Goal: Task Accomplishment & Management: Manage account settings

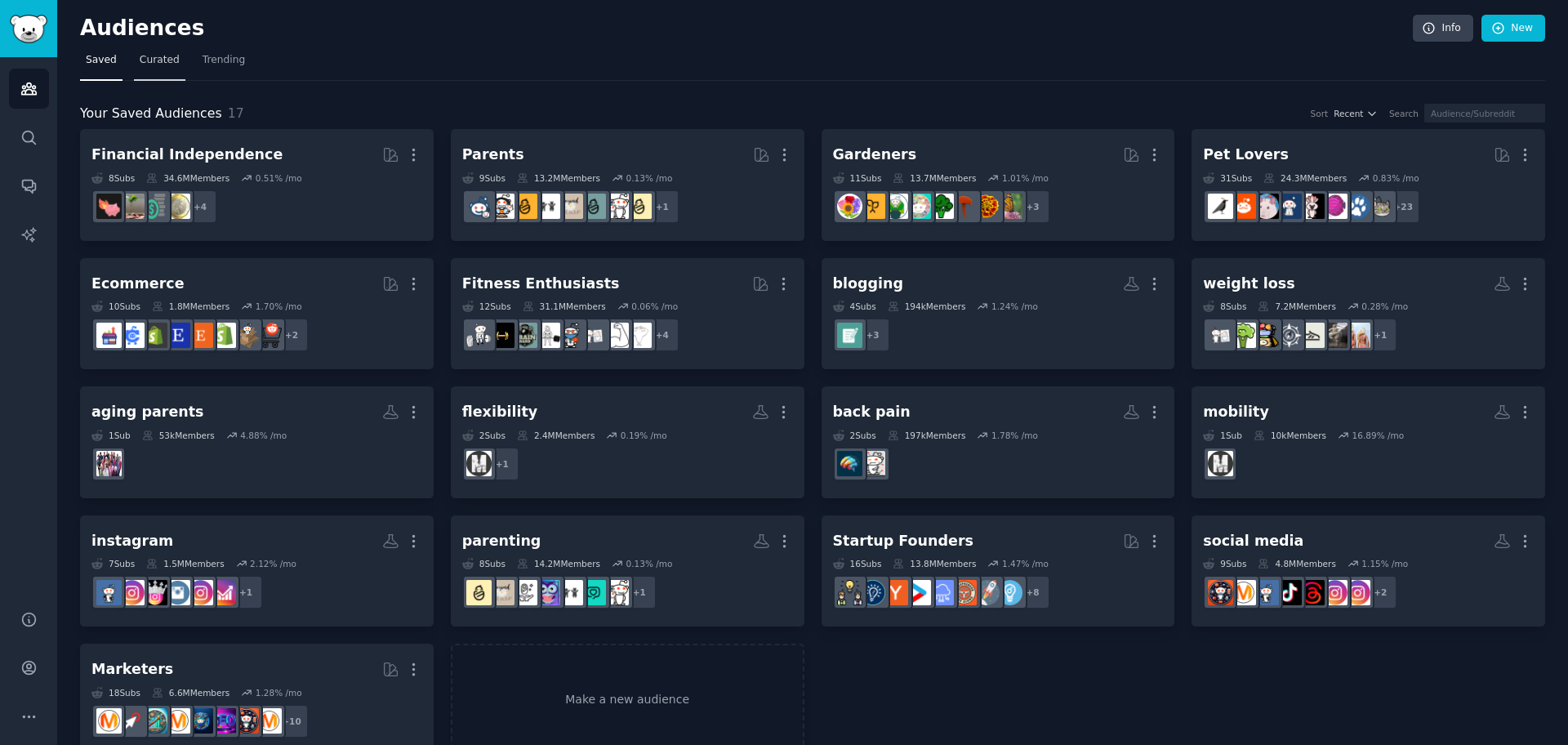
click at [146, 59] on span "Curated" at bounding box center [160, 60] width 40 height 15
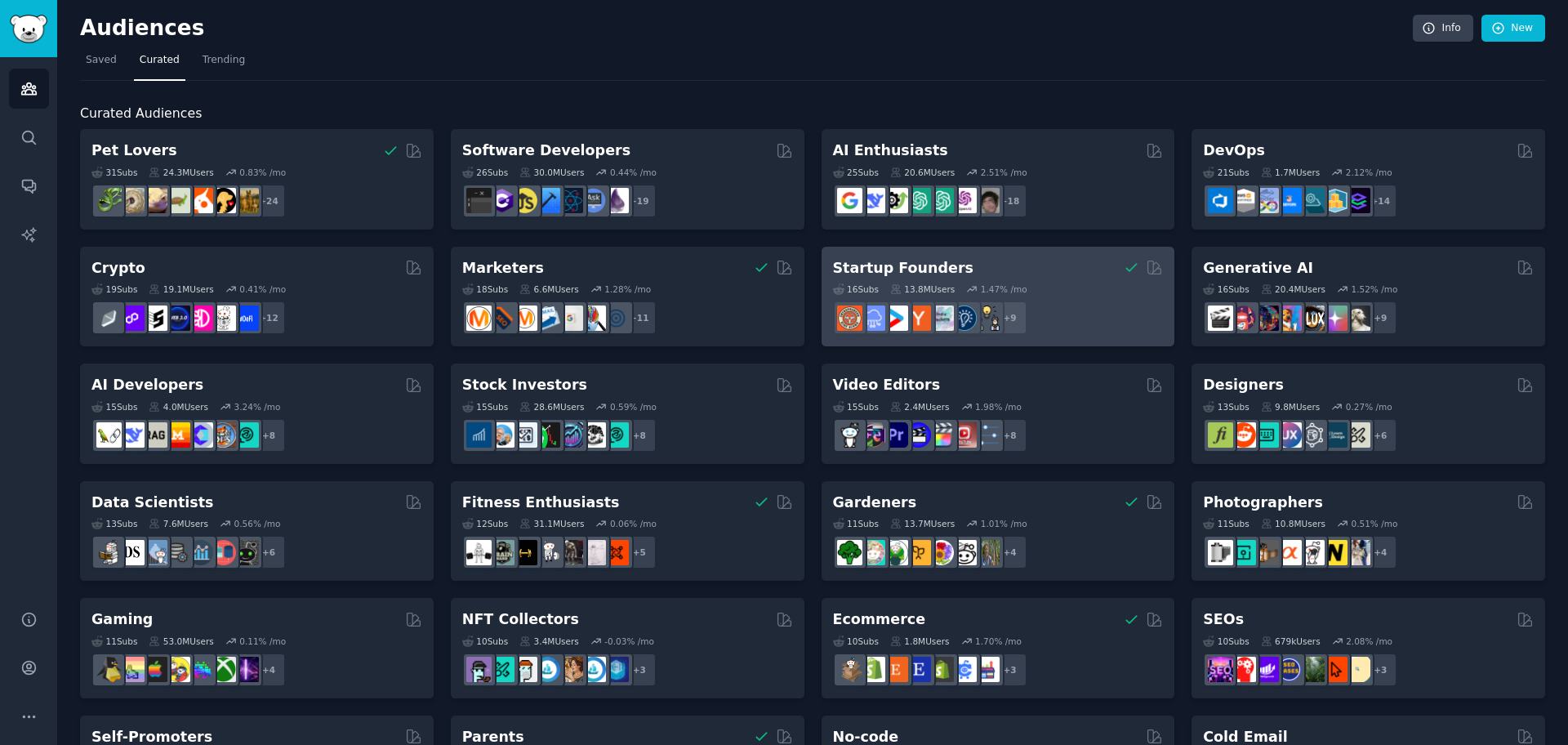
click at [1053, 269] on div "Startup Founders" at bounding box center [998, 268] width 331 height 21
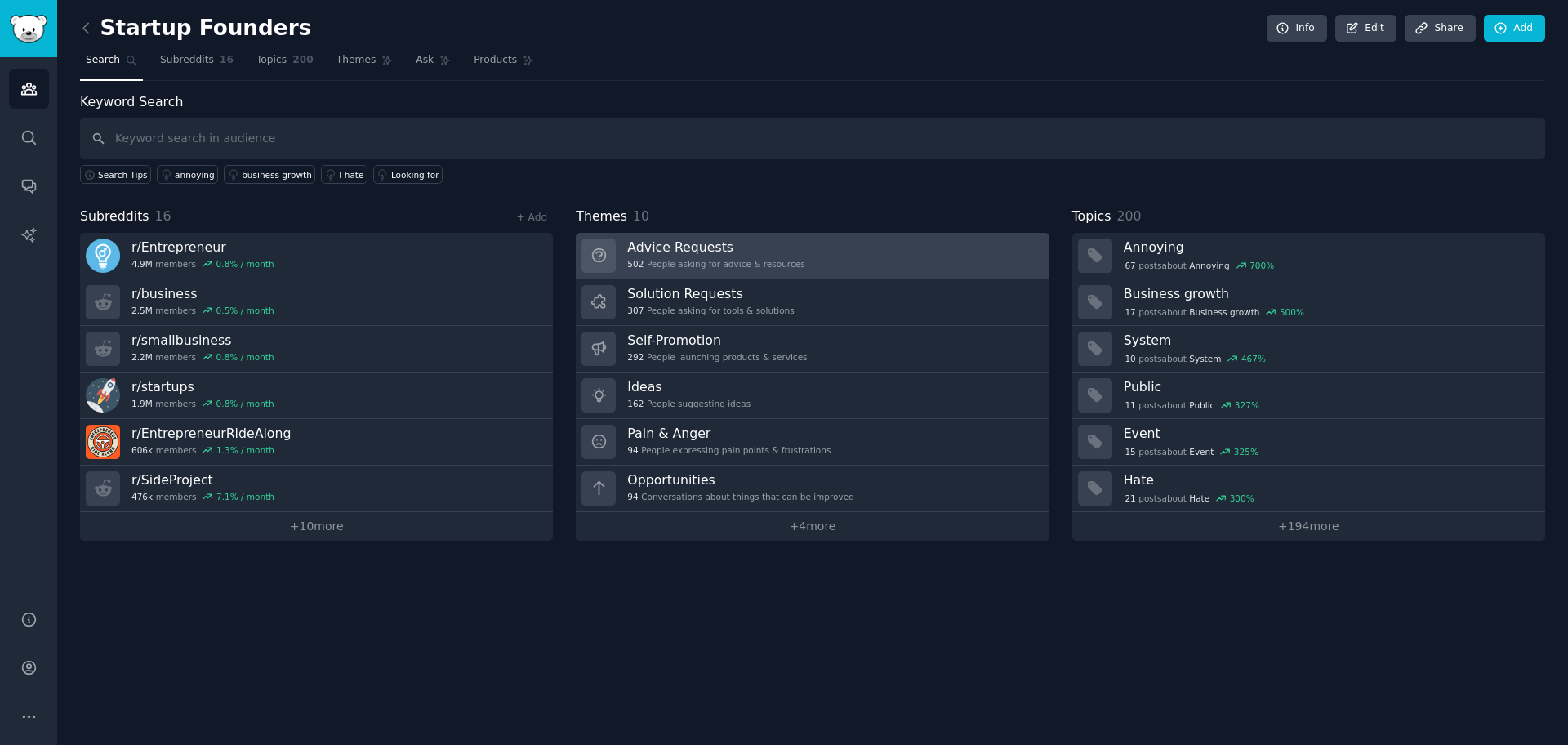
click at [743, 247] on h3 "Advice Requests" at bounding box center [716, 247] width 177 height 17
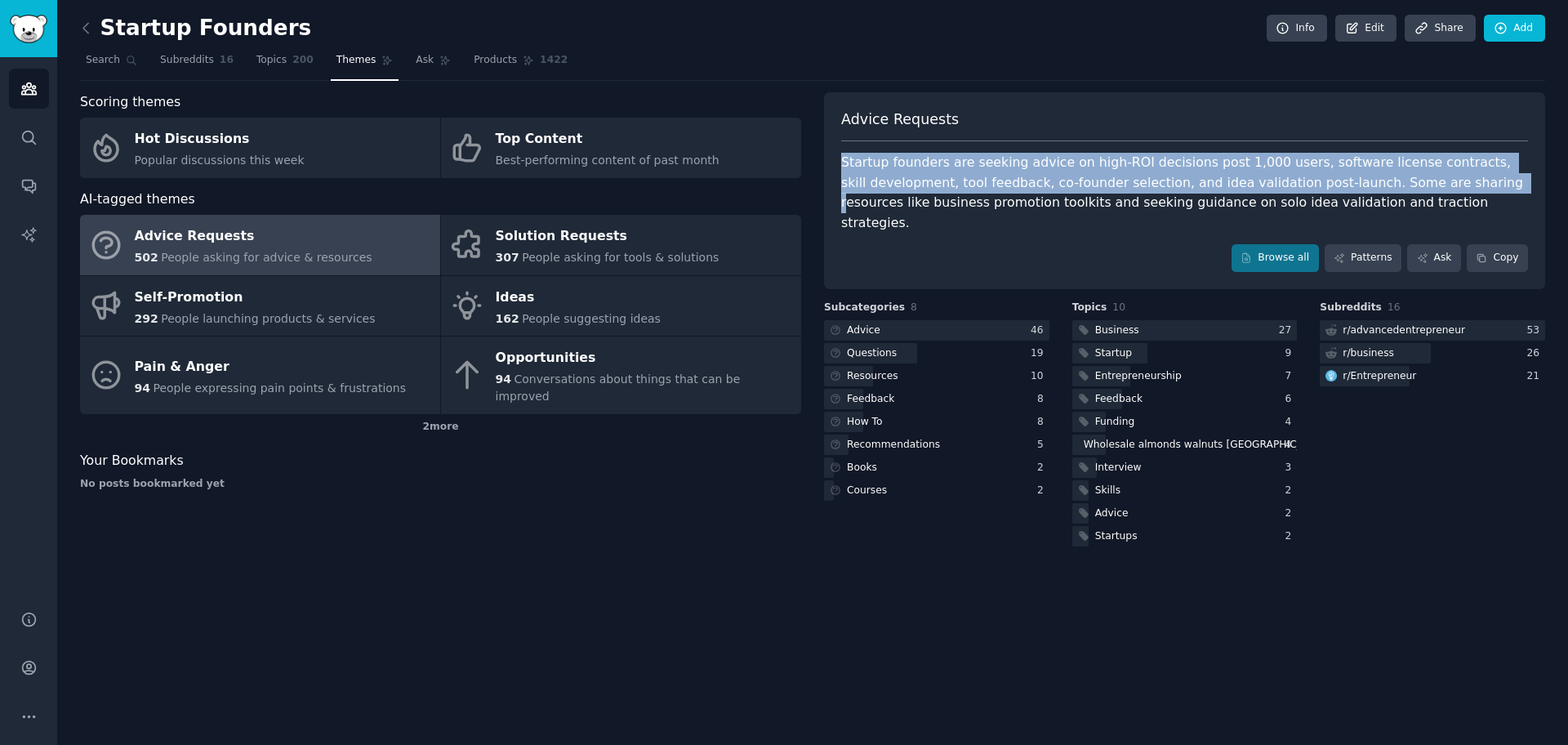
drag, startPoint x: 834, startPoint y: 149, endPoint x: 1422, endPoint y: 188, distance: 589.3
click at [1422, 188] on div "Advice Requests Startup founders are seeking advice on high-ROI decisions post …" at bounding box center [1184, 190] width 721 height 196
click at [1422, 188] on div "Startup founders are seeking advice on high-ROI decisions post 1,000 users, sof…" at bounding box center [1184, 192] width 687 height 80
drag, startPoint x: 1455, startPoint y: 191, endPoint x: 855, endPoint y: 153, distance: 601.2
click at [855, 153] on div "Startup founders are seeking advice on high-ROI decisions post 1,000 users, sof…" at bounding box center [1184, 192] width 687 height 80
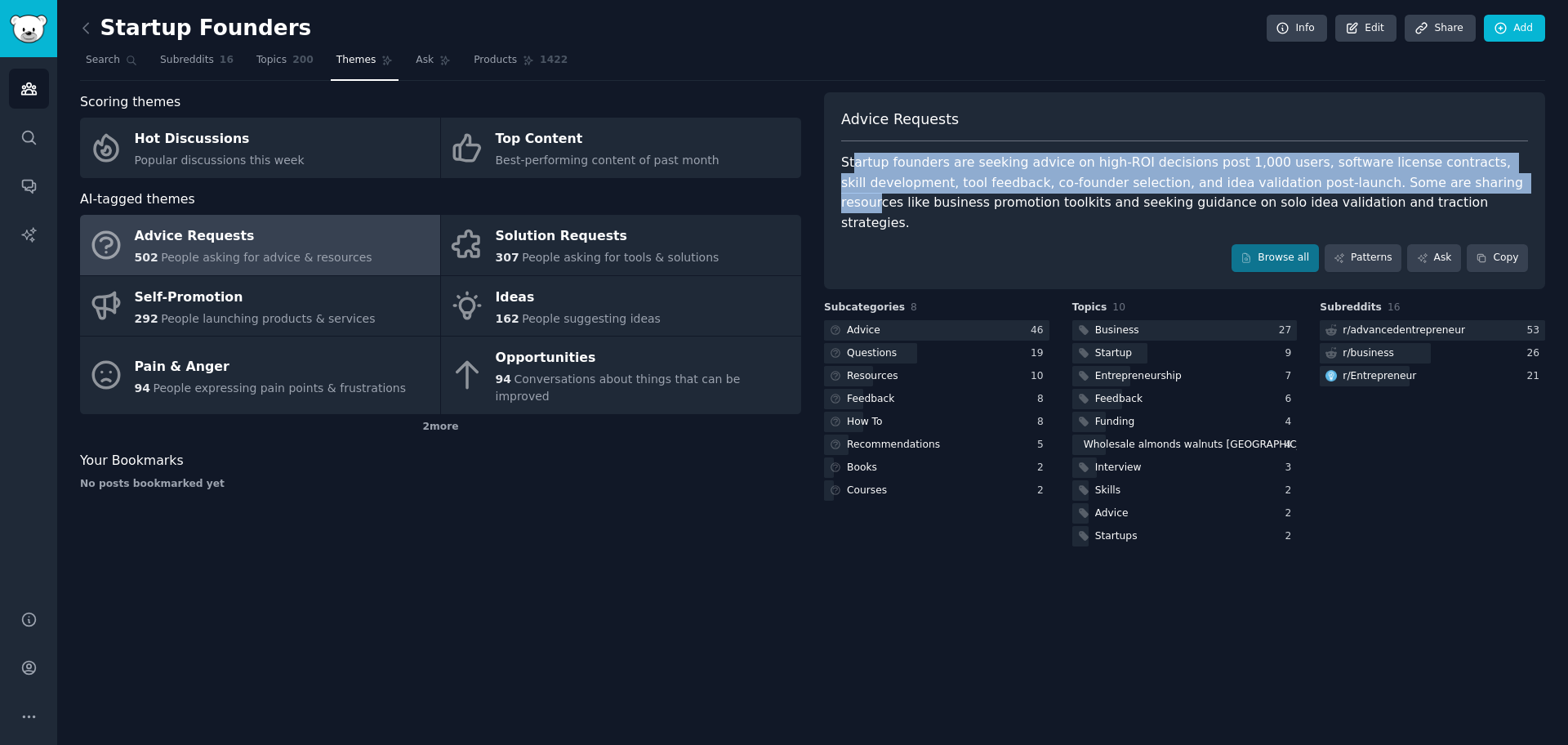
click at [855, 153] on div "Startup founders are seeking advice on high-ROI decisions post 1,000 users, sof…" at bounding box center [1184, 192] width 687 height 80
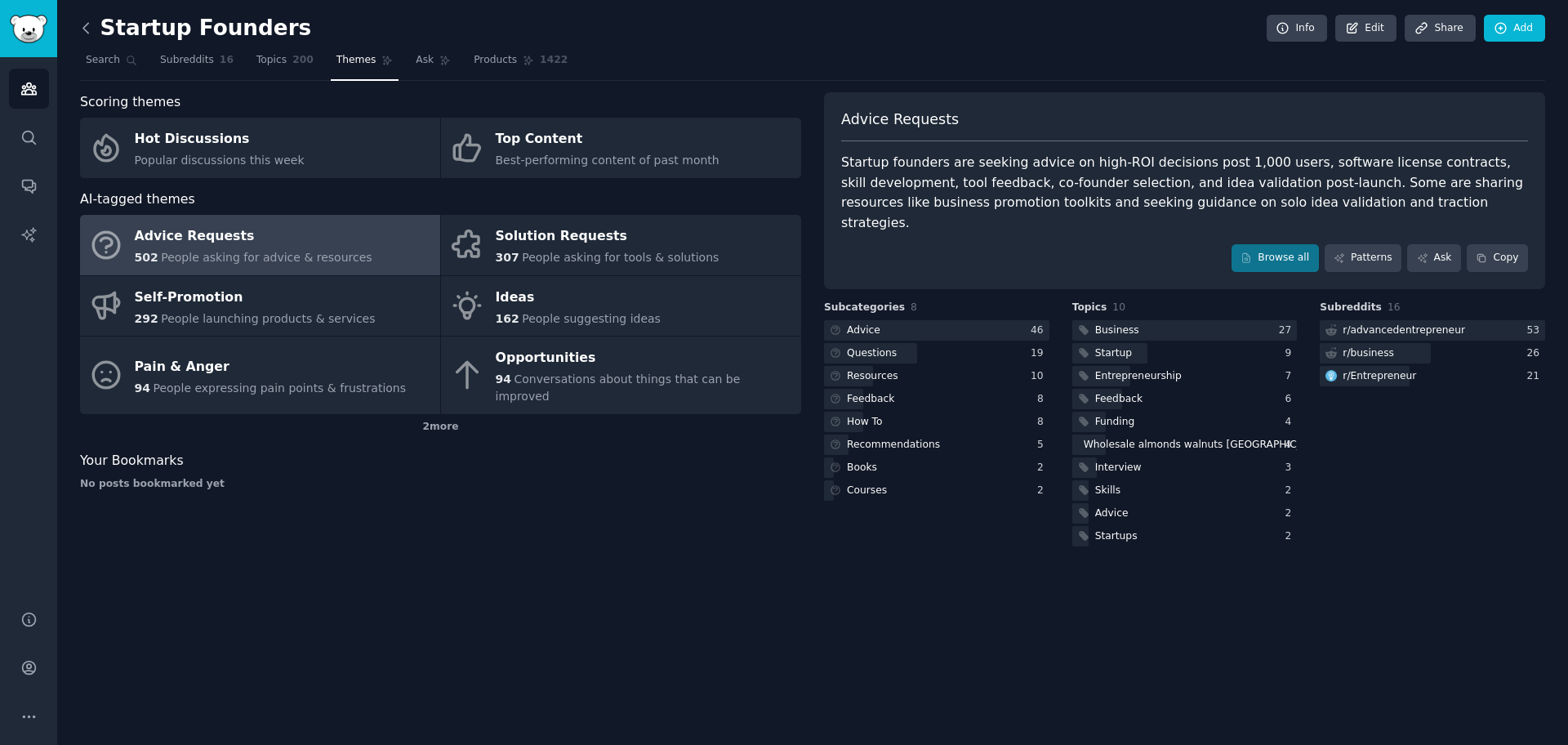
click at [89, 21] on icon at bounding box center [86, 28] width 17 height 17
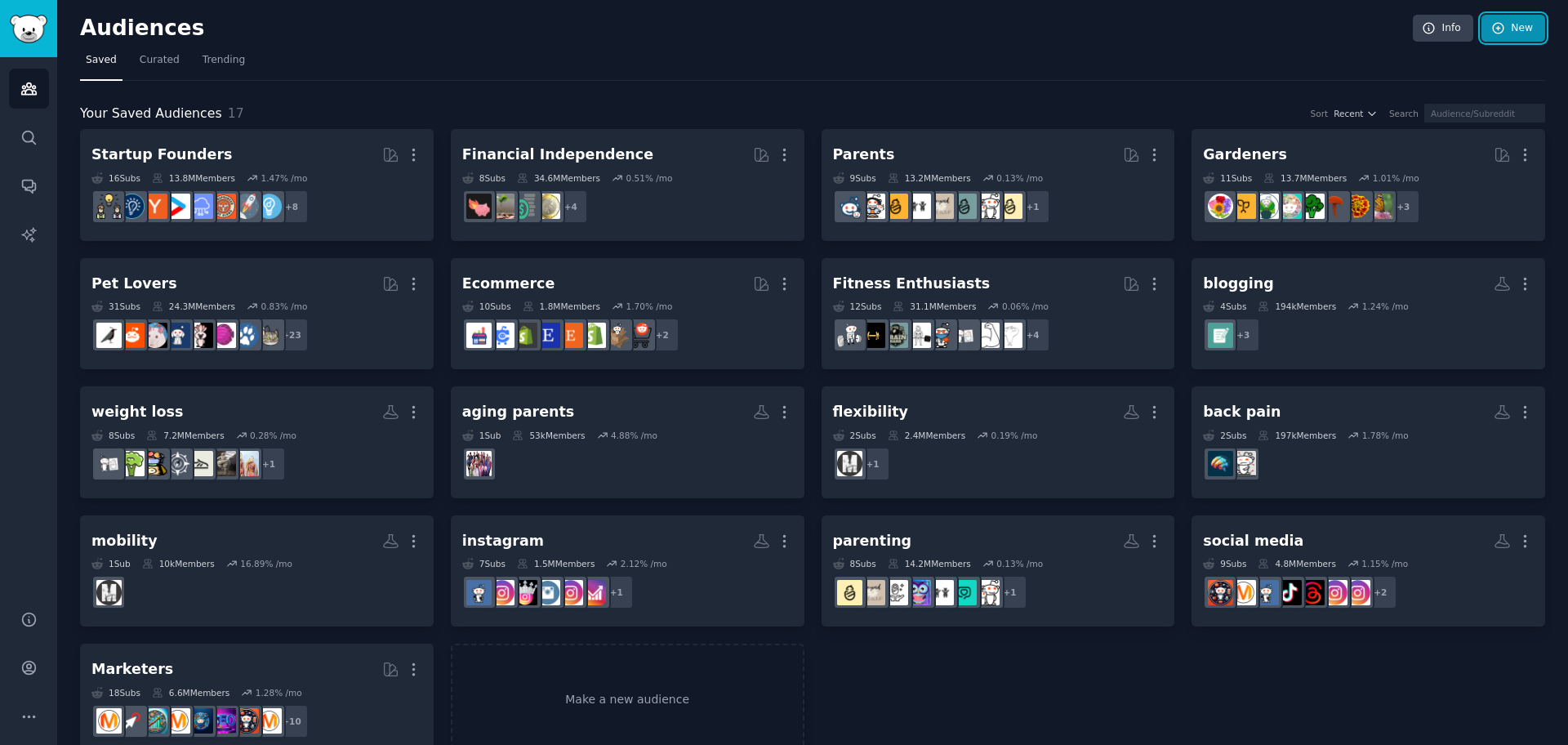
click at [1522, 37] on link "New" at bounding box center [1513, 29] width 64 height 28
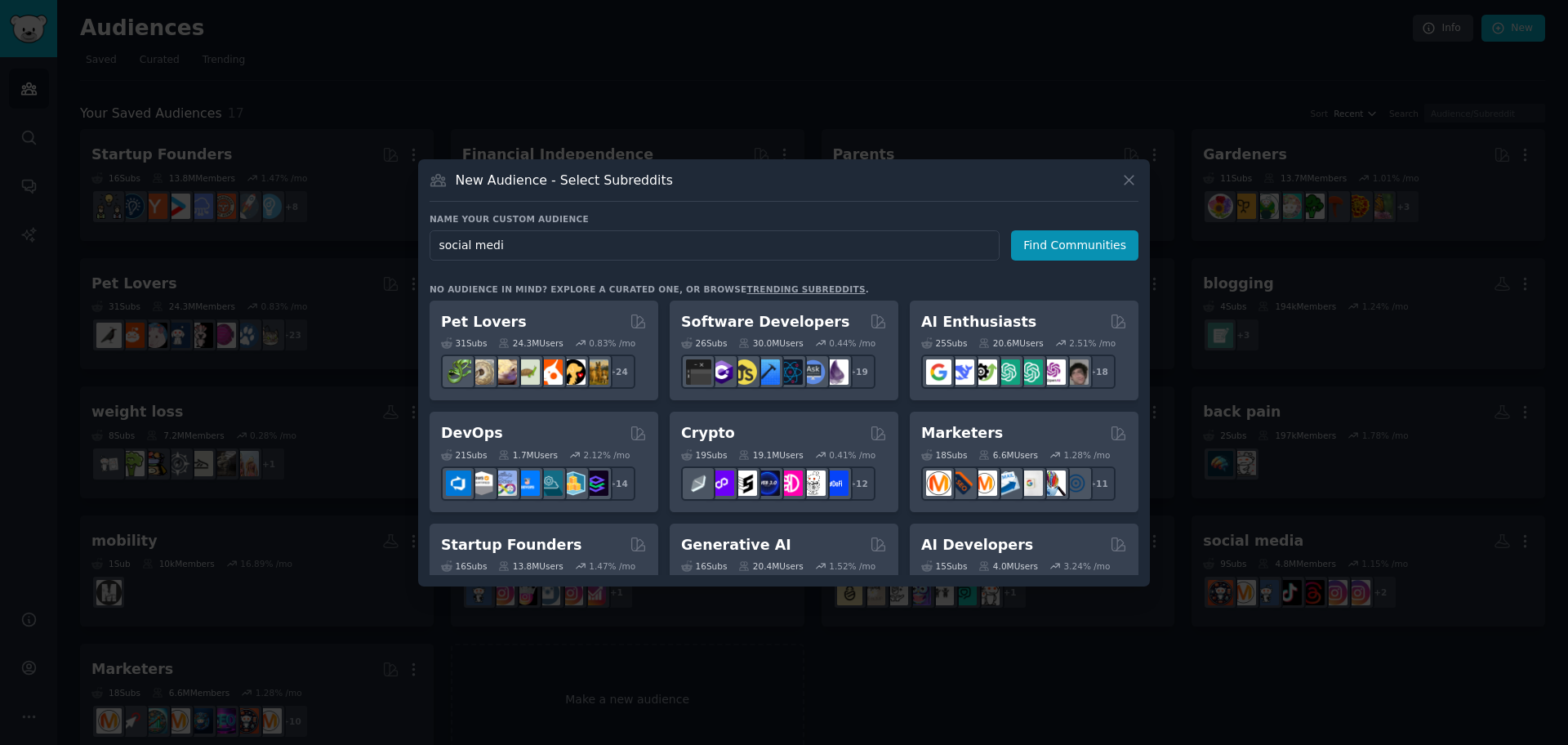
type input "social media"
click button "Find Communities" at bounding box center [1075, 245] width 128 height 30
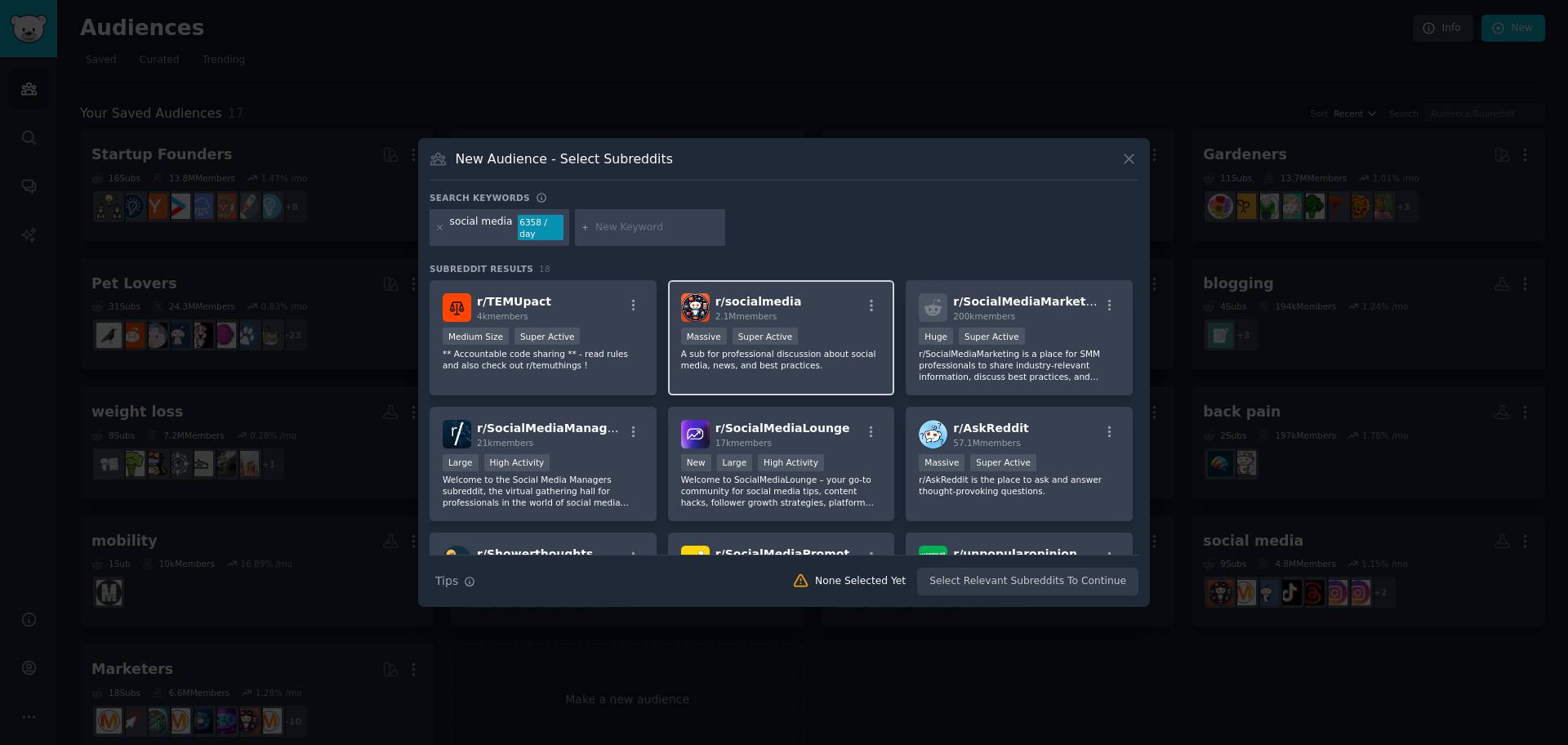
click at [840, 361] on p "A sub for professional discussion about social media, news, and best practices." at bounding box center [782, 360] width 201 height 23
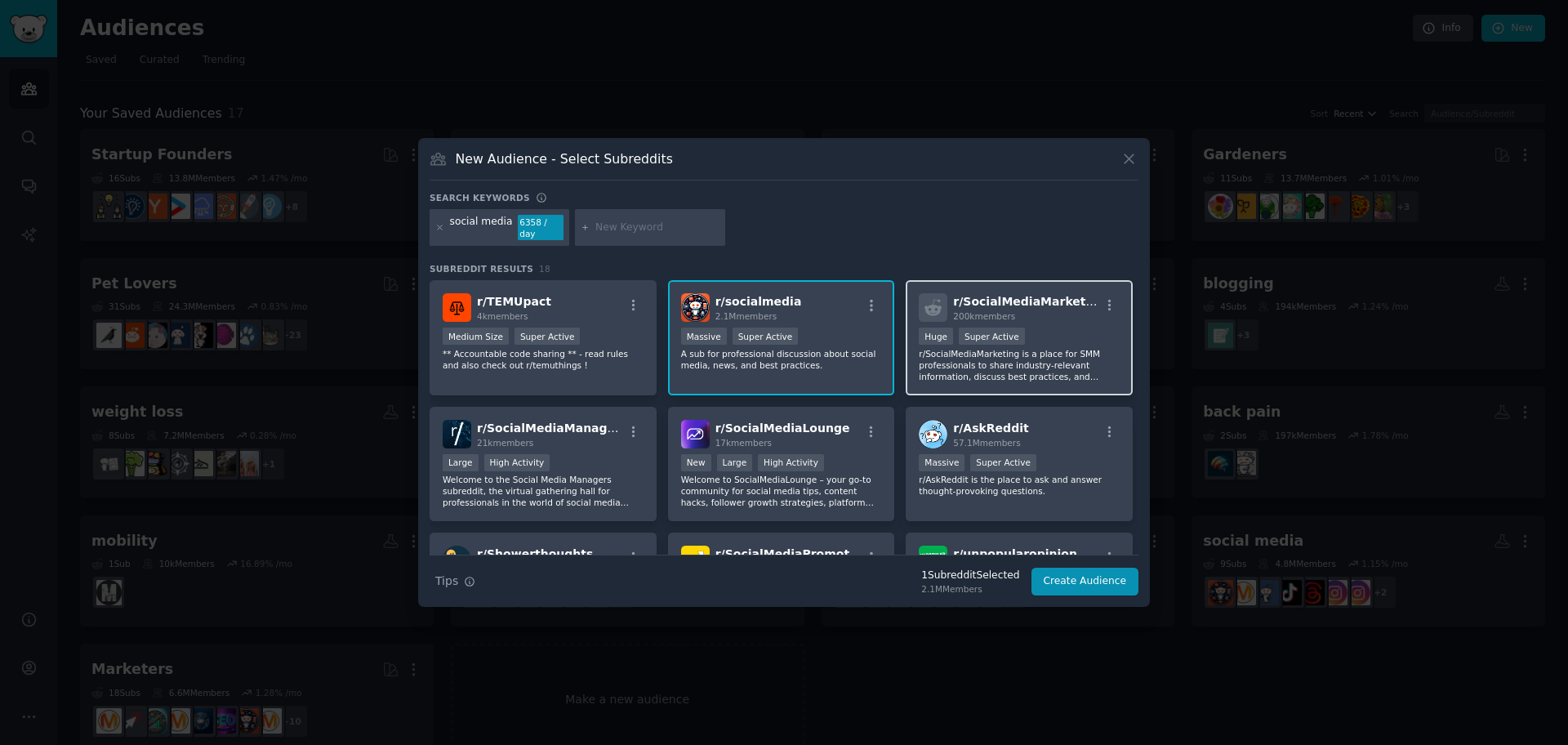
click at [1076, 353] on p "r/SocialMediaMarketing is a place for SMM professionals to share industry-relev…" at bounding box center [1019, 365] width 201 height 34
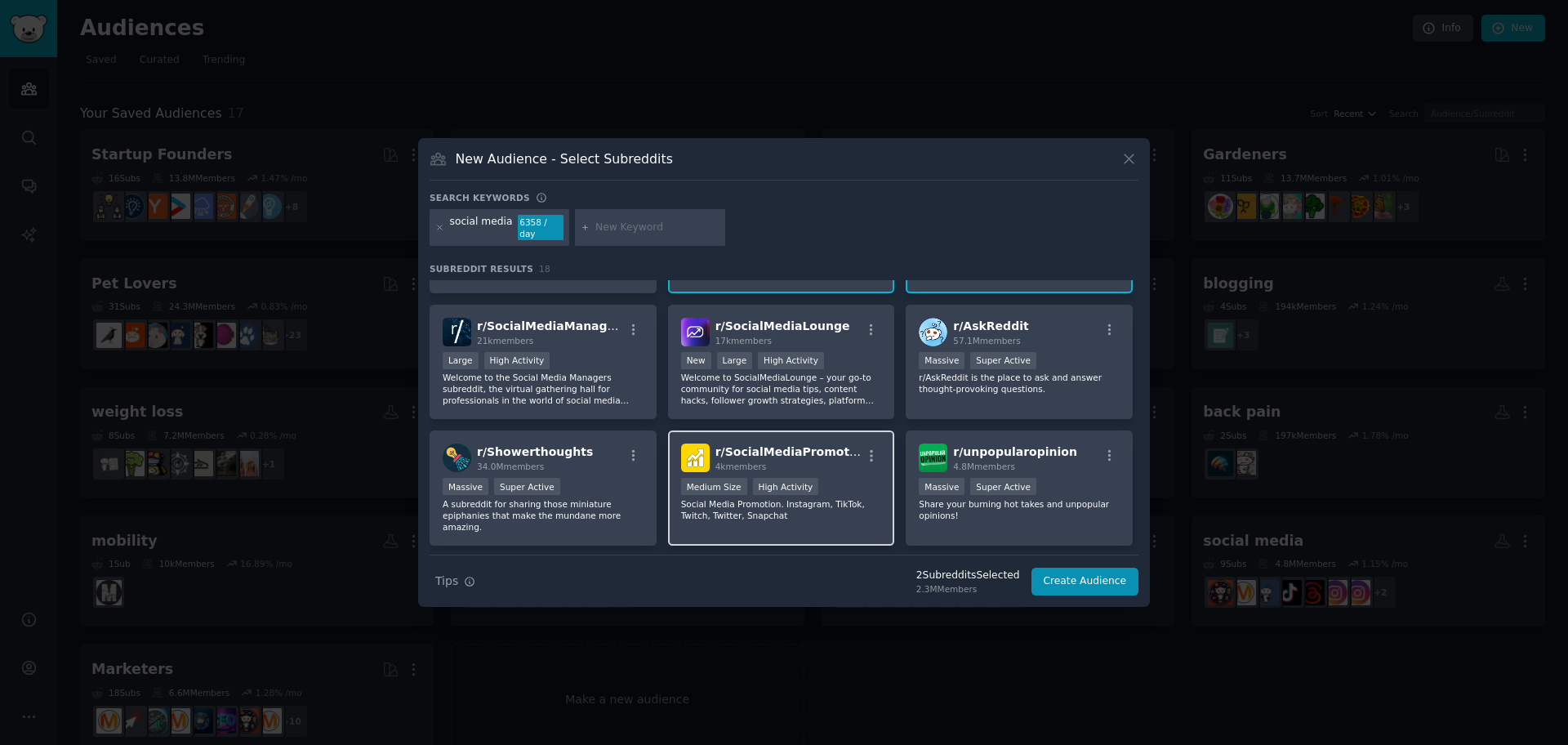
scroll to position [204, 0]
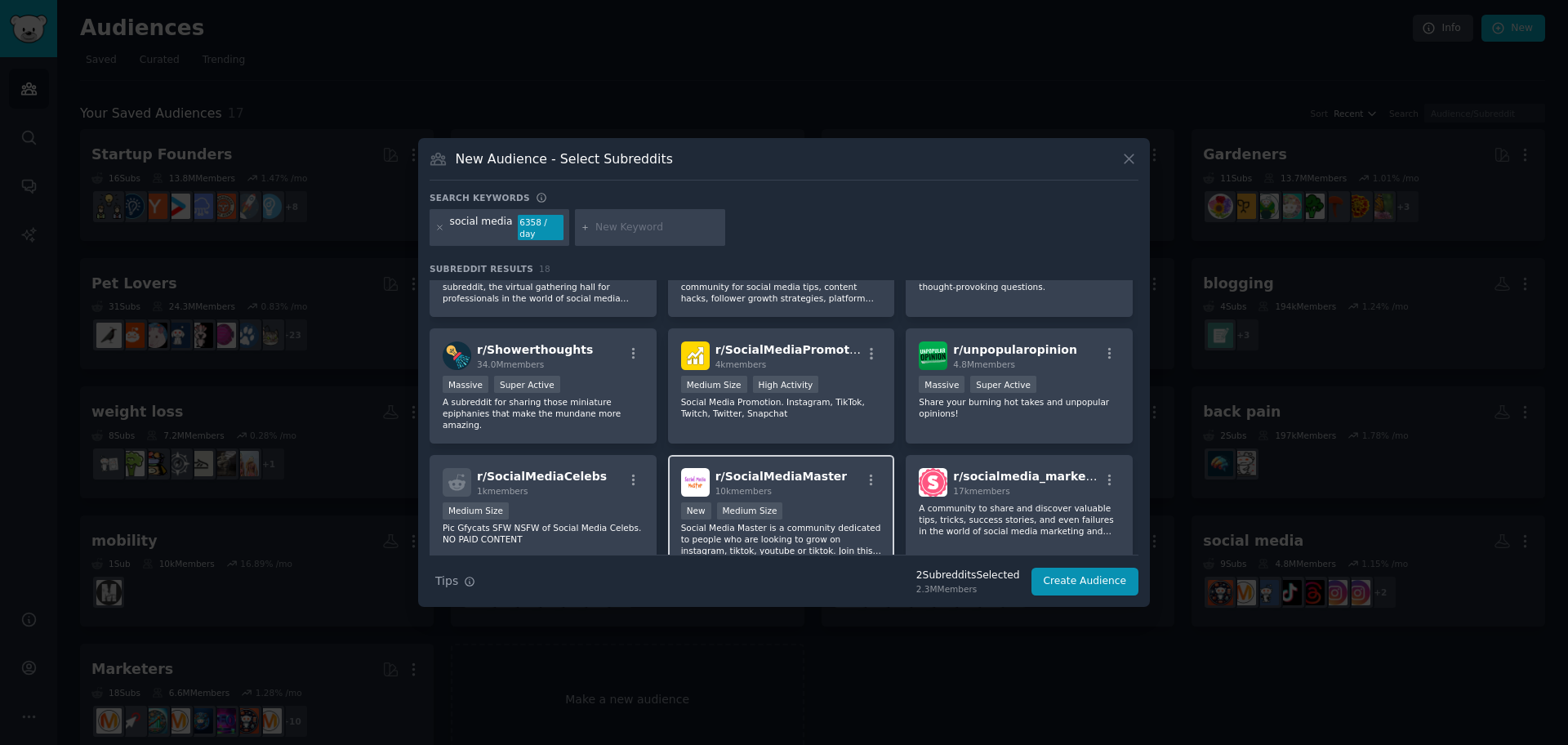
click at [849, 471] on div "r/ SocialMediaMaster 10k members" at bounding box center [782, 482] width 201 height 28
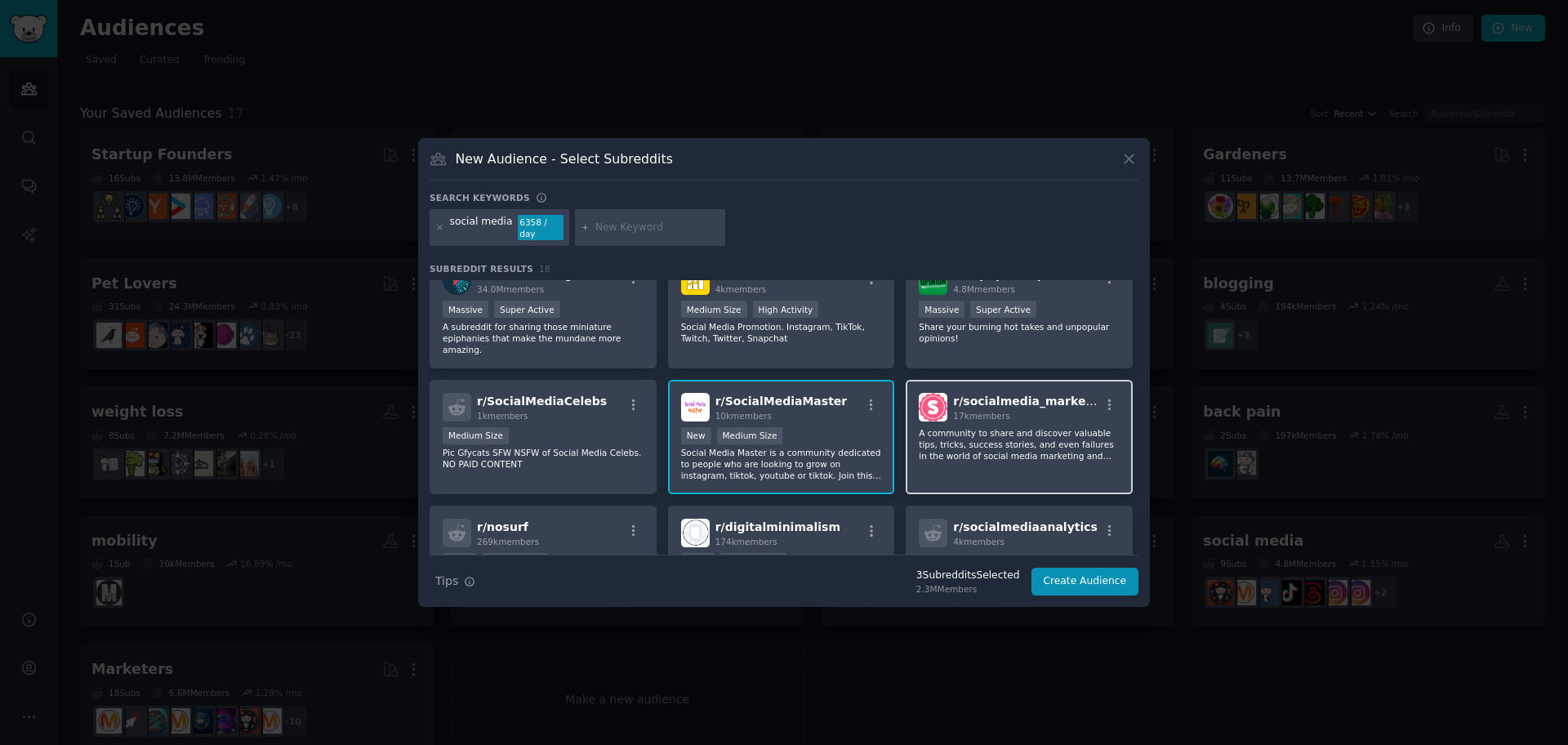
scroll to position [307, 0]
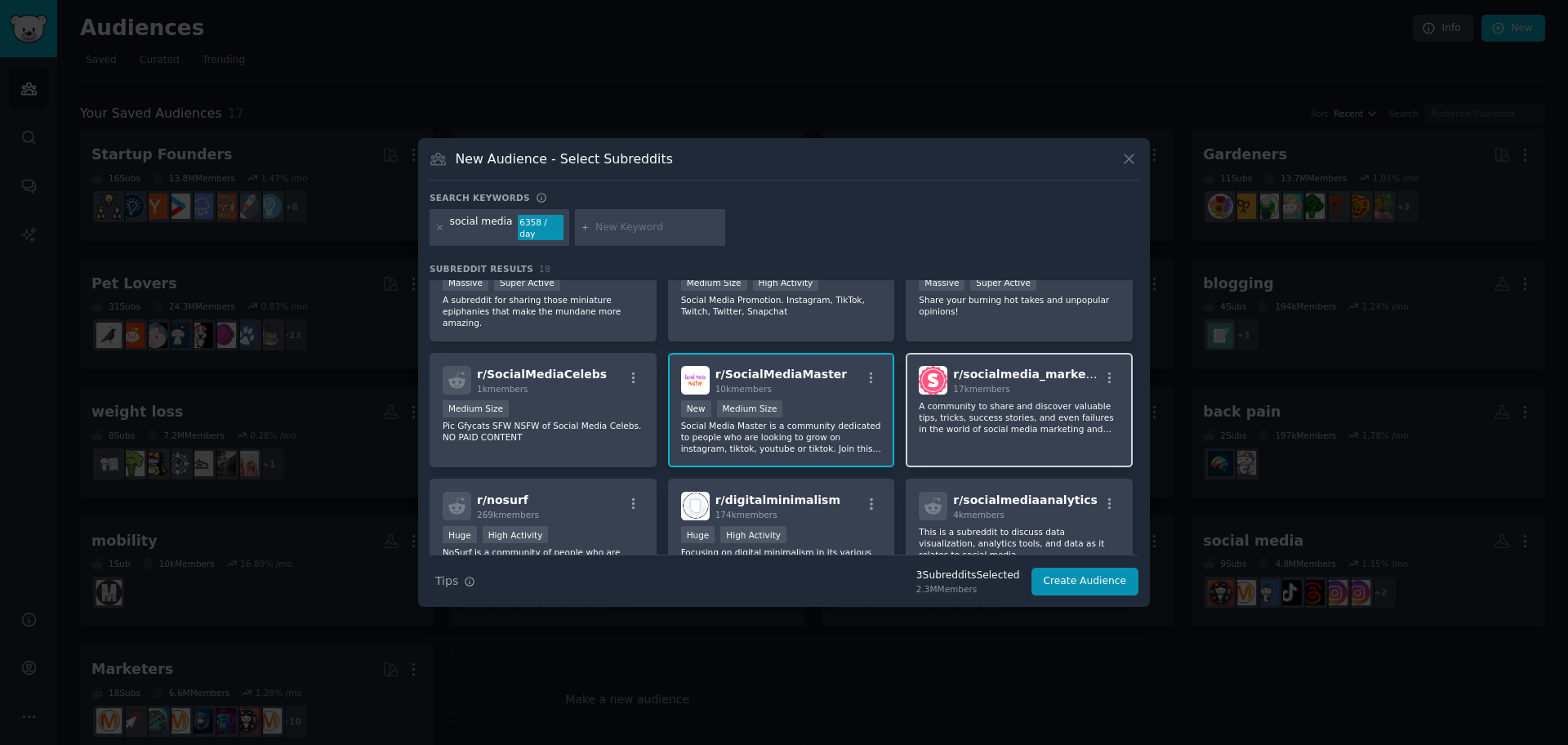
click at [1063, 383] on div "17k members" at bounding box center [1026, 389] width 146 height 12
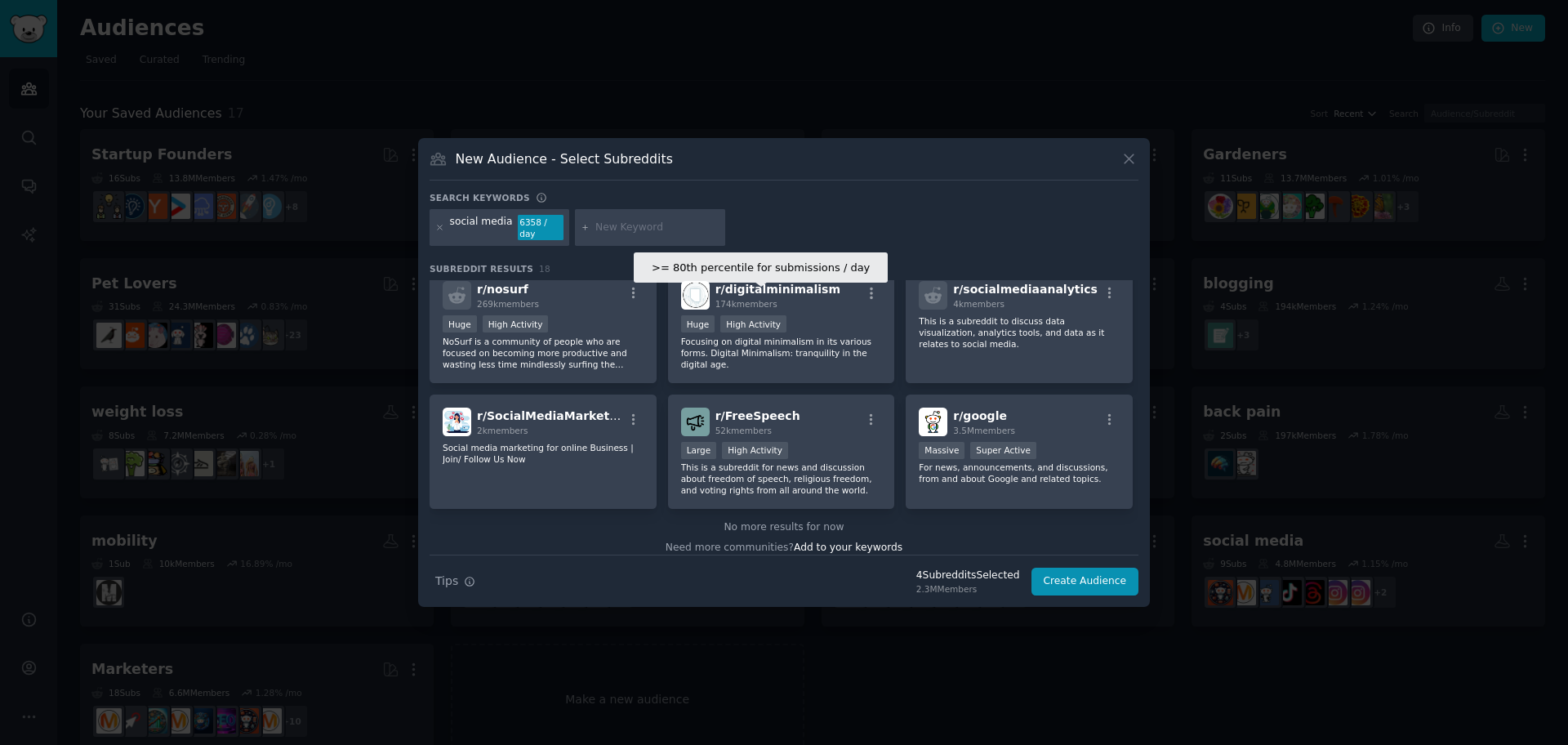
scroll to position [0, 0]
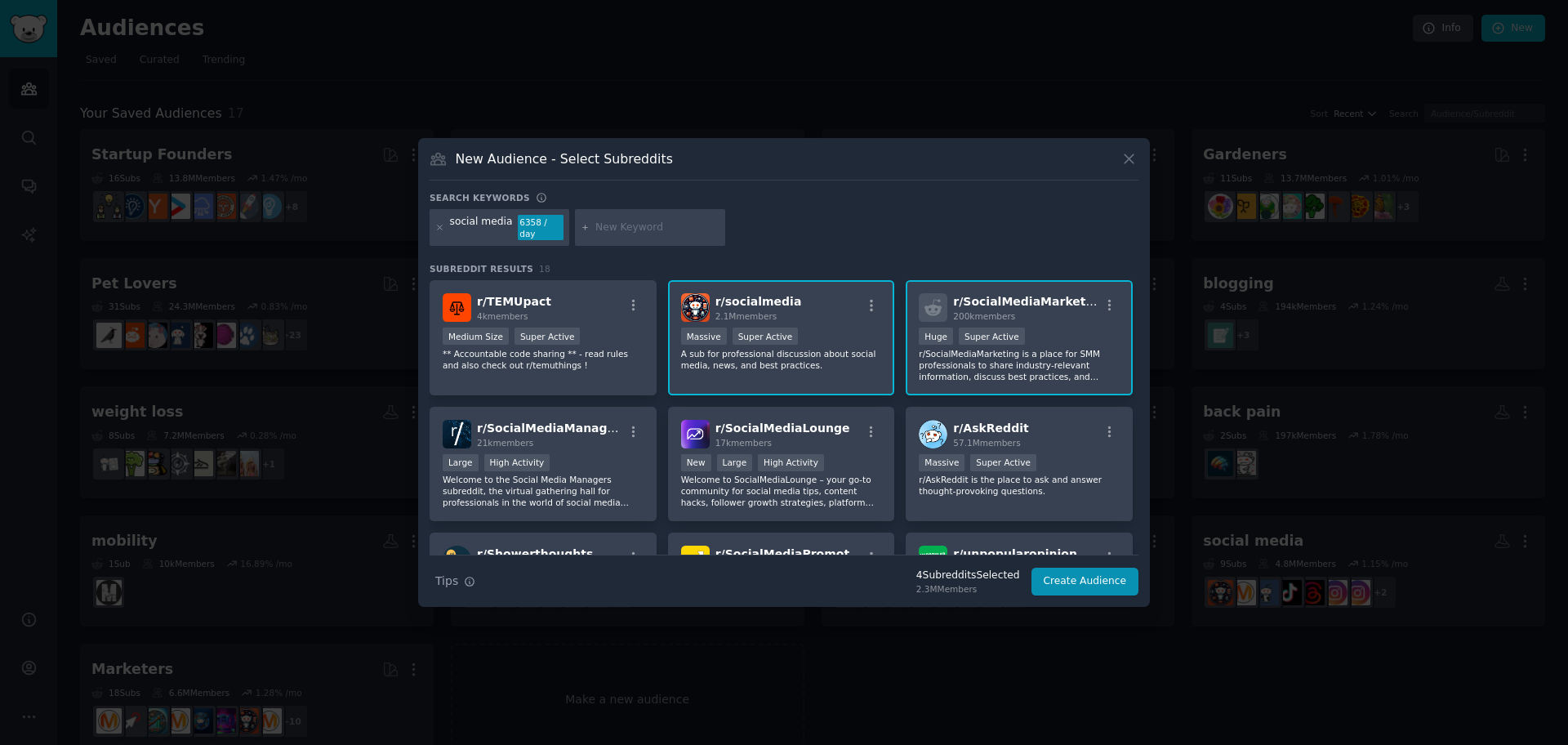
click at [656, 235] on div at bounding box center [650, 227] width 150 height 37
click at [660, 214] on div at bounding box center [650, 227] width 150 height 37
click at [643, 230] on input "text" at bounding box center [657, 228] width 124 height 15
type input "instagram"
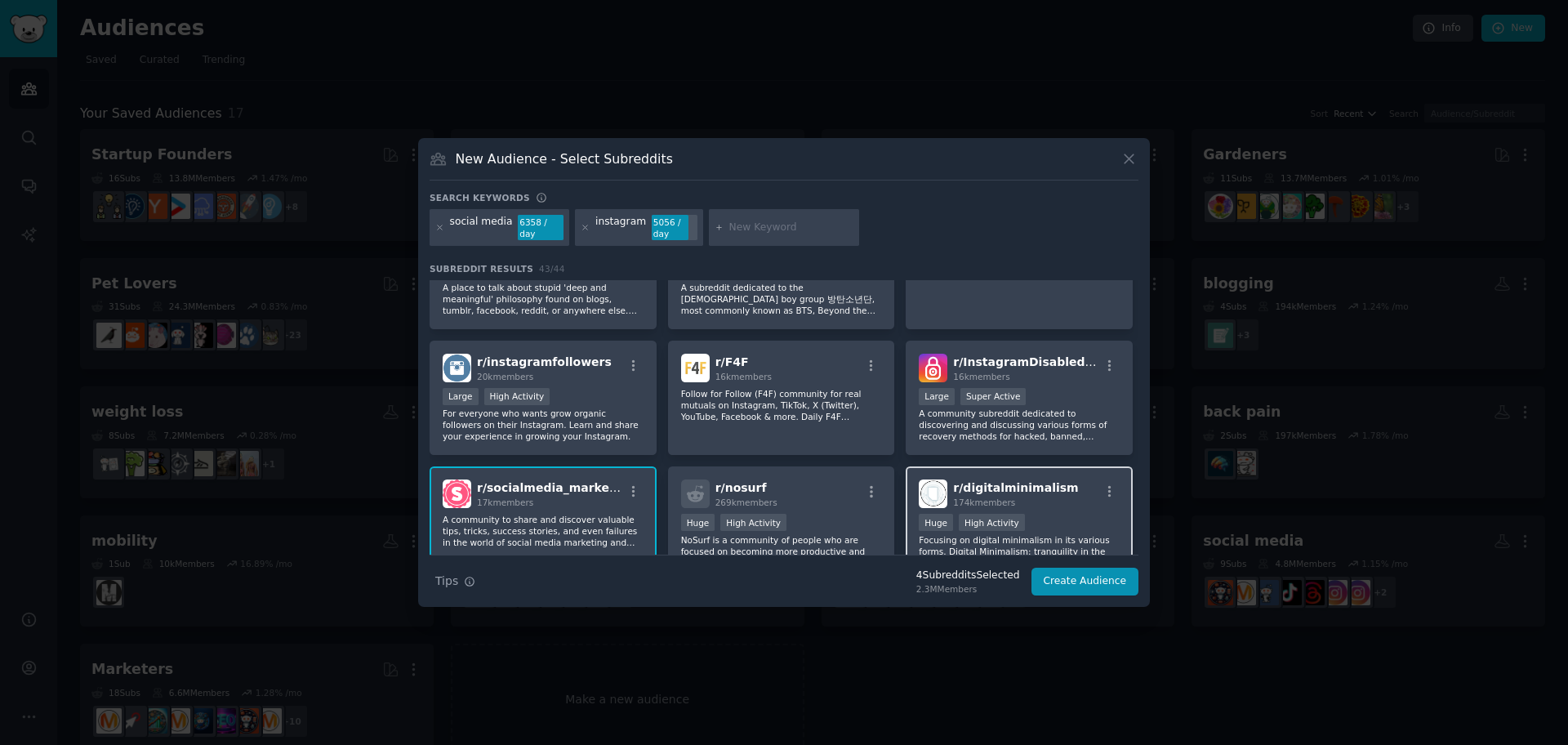
scroll to position [1130, 0]
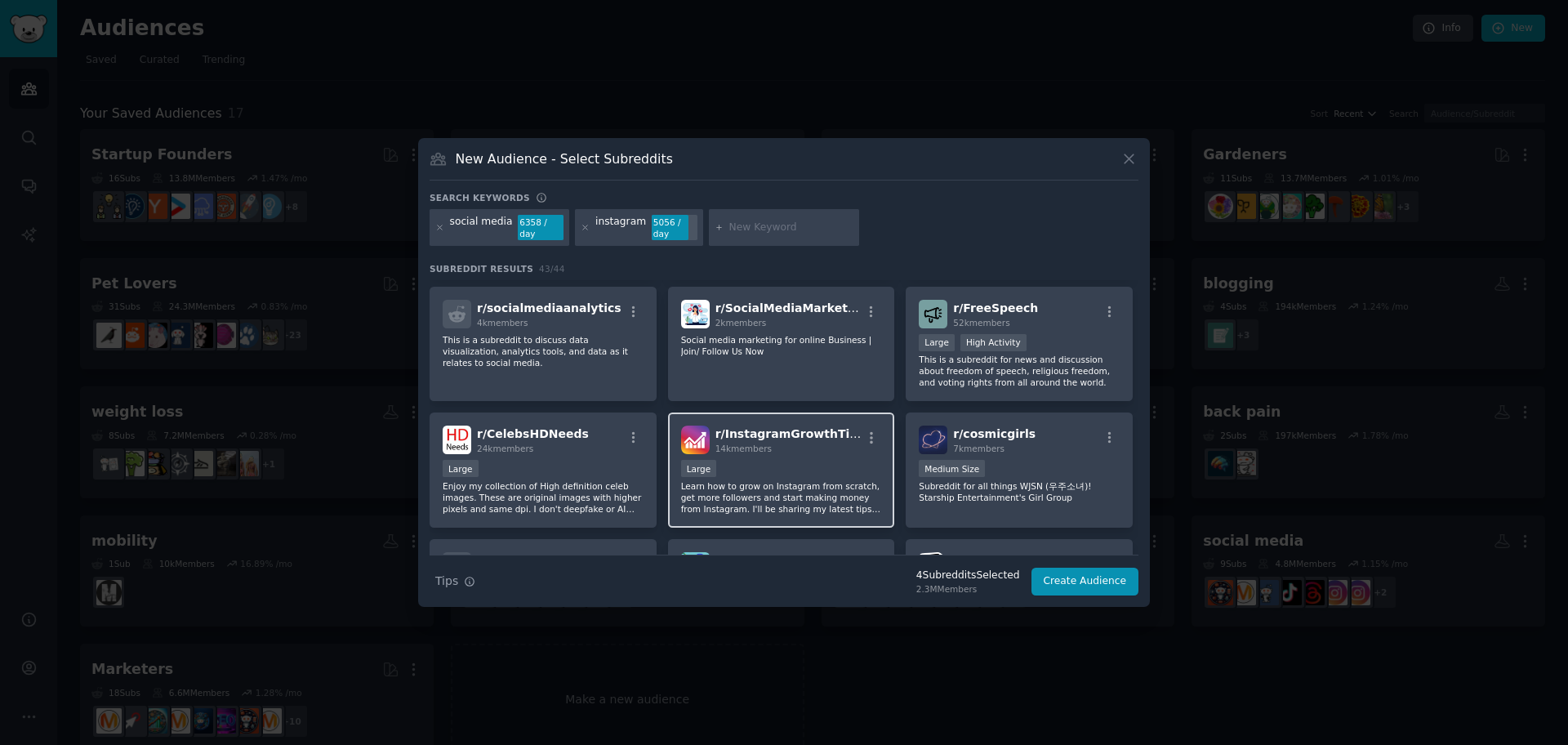
click at [840, 480] on p "Learn how to grow on Instagram from scratch, get more followers and start makin…" at bounding box center [782, 496] width 201 height 34
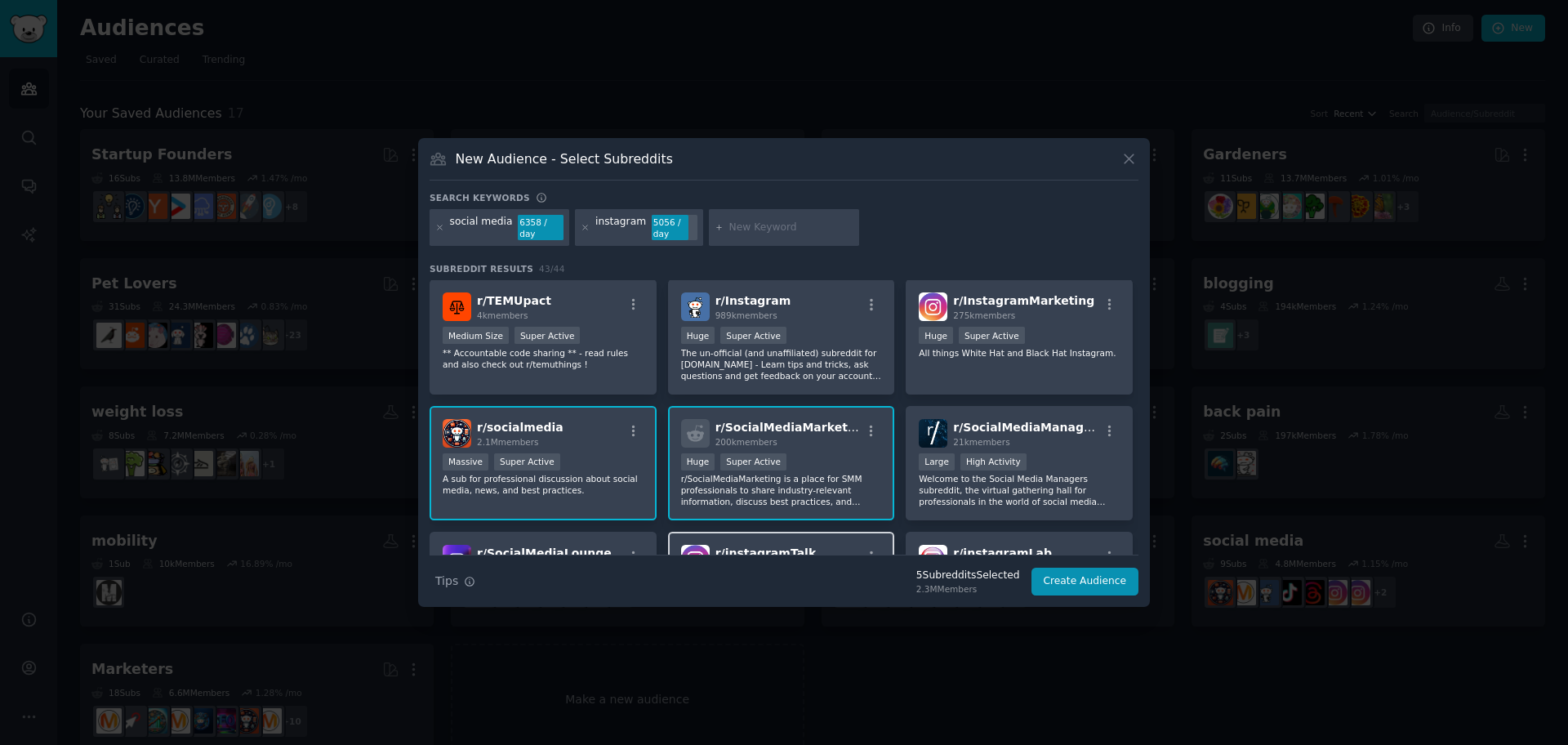
scroll to position [0, 0]
click at [1080, 348] on p "All things White Hat and Black Hat Instagram." at bounding box center [1019, 354] width 201 height 12
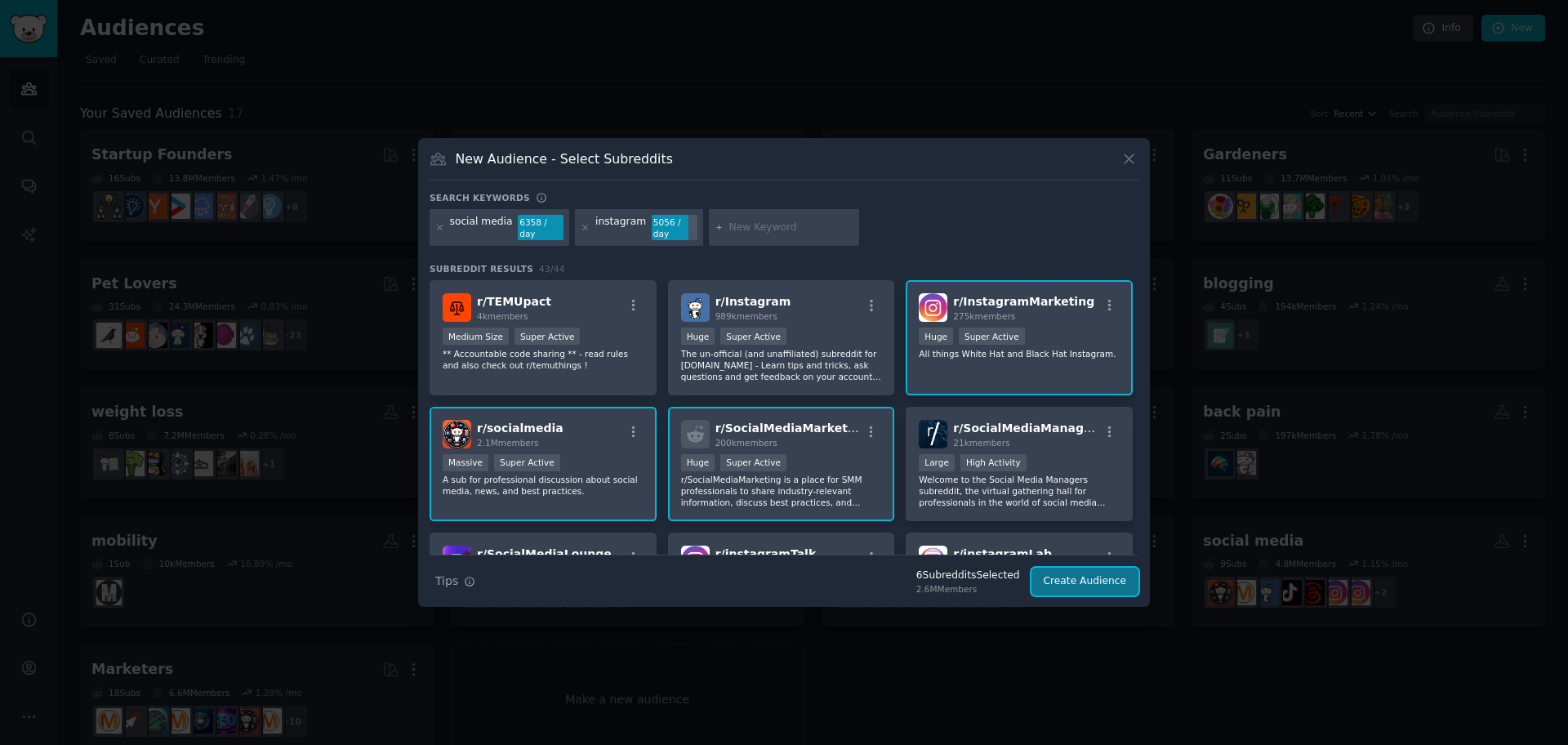
click at [1079, 571] on button "Create Audience" at bounding box center [1086, 582] width 108 height 28
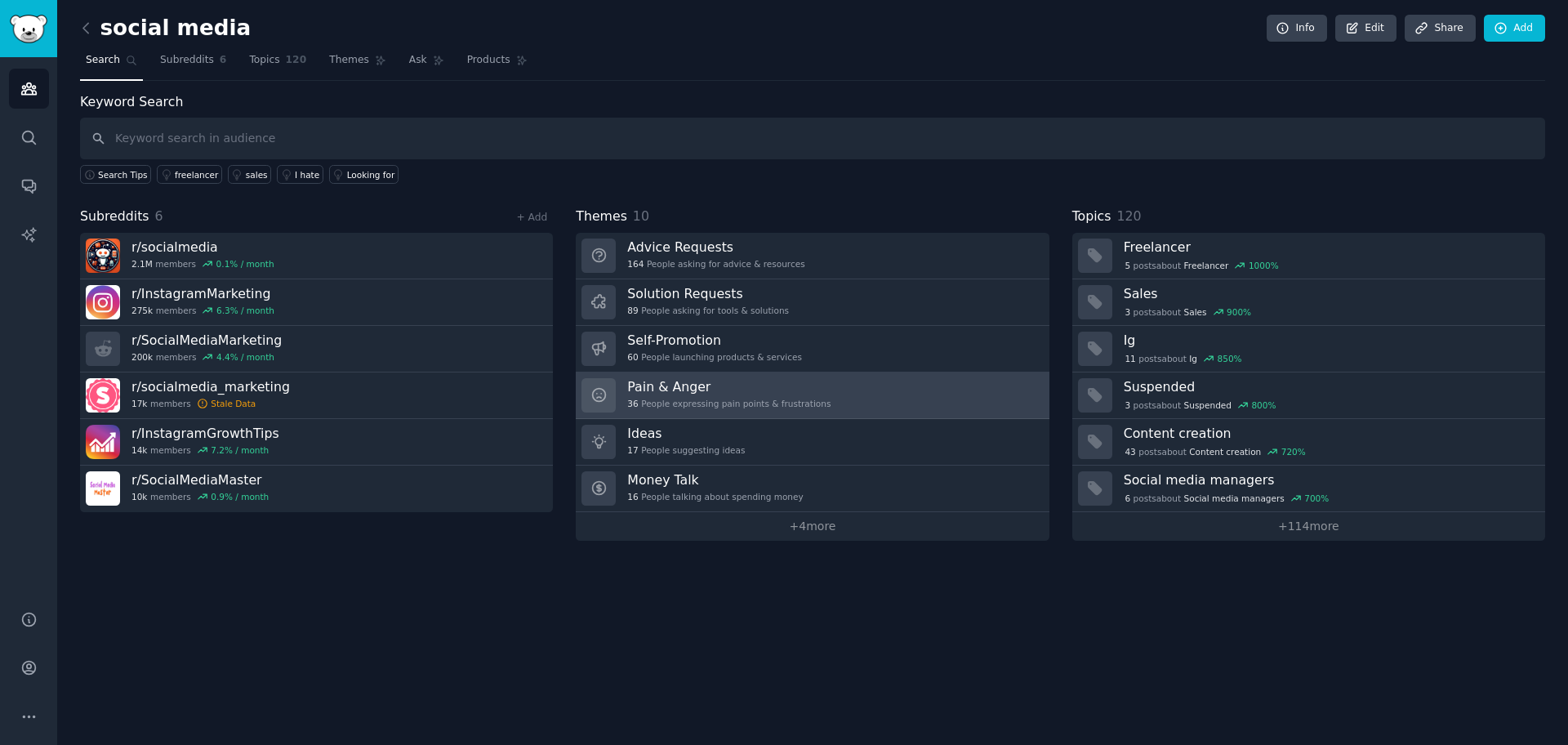
click at [774, 392] on h3 "Pain & Anger" at bounding box center [728, 386] width 203 height 17
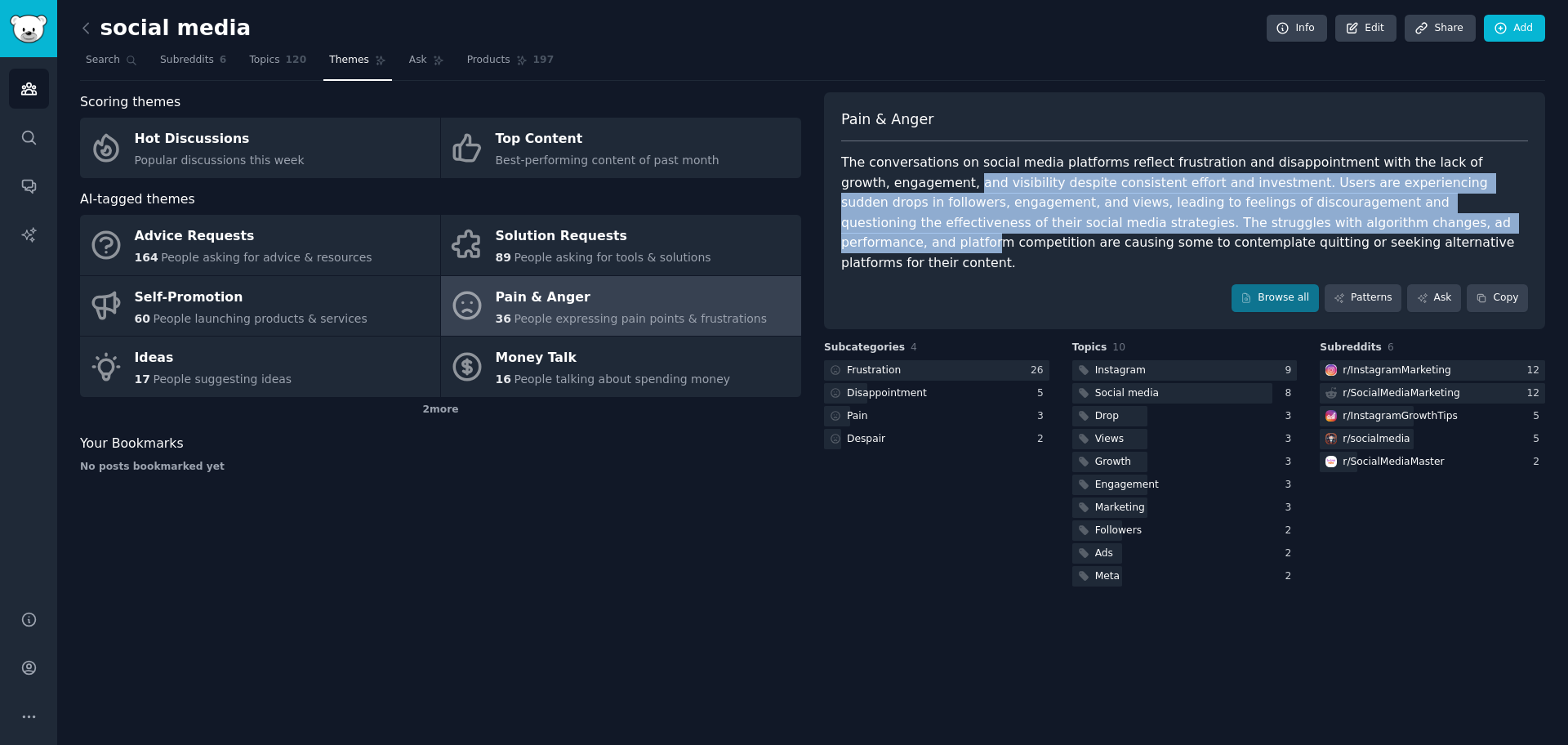
drag, startPoint x: 845, startPoint y: 179, endPoint x: 1196, endPoint y: 231, distance: 354.8
click at [1196, 231] on div "Pain & Anger The conversations on social media platforms reflect frustration an…" at bounding box center [1184, 210] width 721 height 237
click at [1196, 231] on div "The conversations on social media platforms reflect frustration and disappointm…" at bounding box center [1184, 212] width 687 height 120
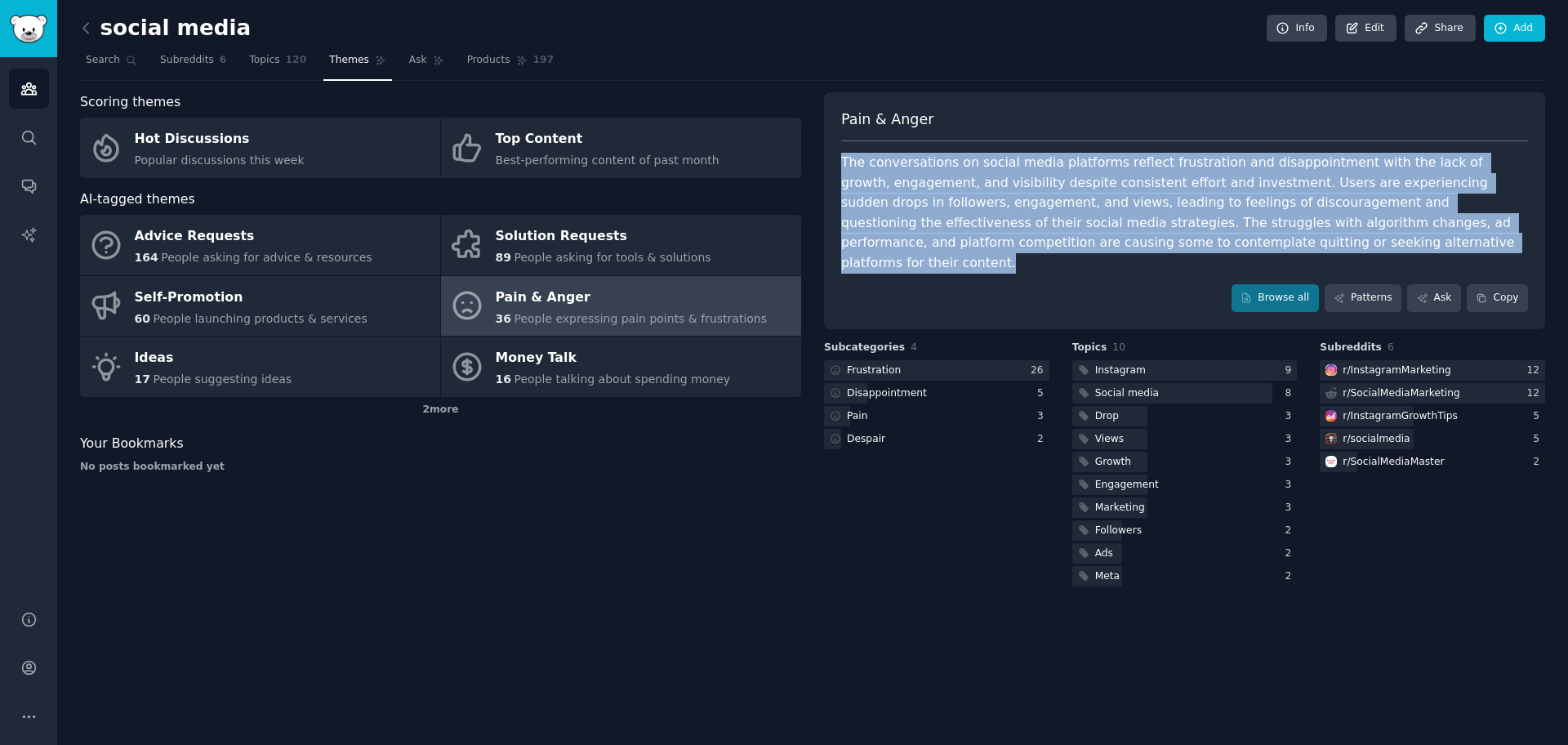
drag, startPoint x: 1180, startPoint y: 249, endPoint x: 836, endPoint y: 163, distance: 354.6
click at [836, 163] on div "Pain & Anger The conversations on social media platforms reflect frustration an…" at bounding box center [1184, 210] width 721 height 237
drag, startPoint x: 836, startPoint y: 163, endPoint x: 1154, endPoint y: 253, distance: 330.5
click at [1154, 253] on div "Pain & Anger The conversations on social media platforms reflect frustration an…" at bounding box center [1184, 210] width 721 height 237
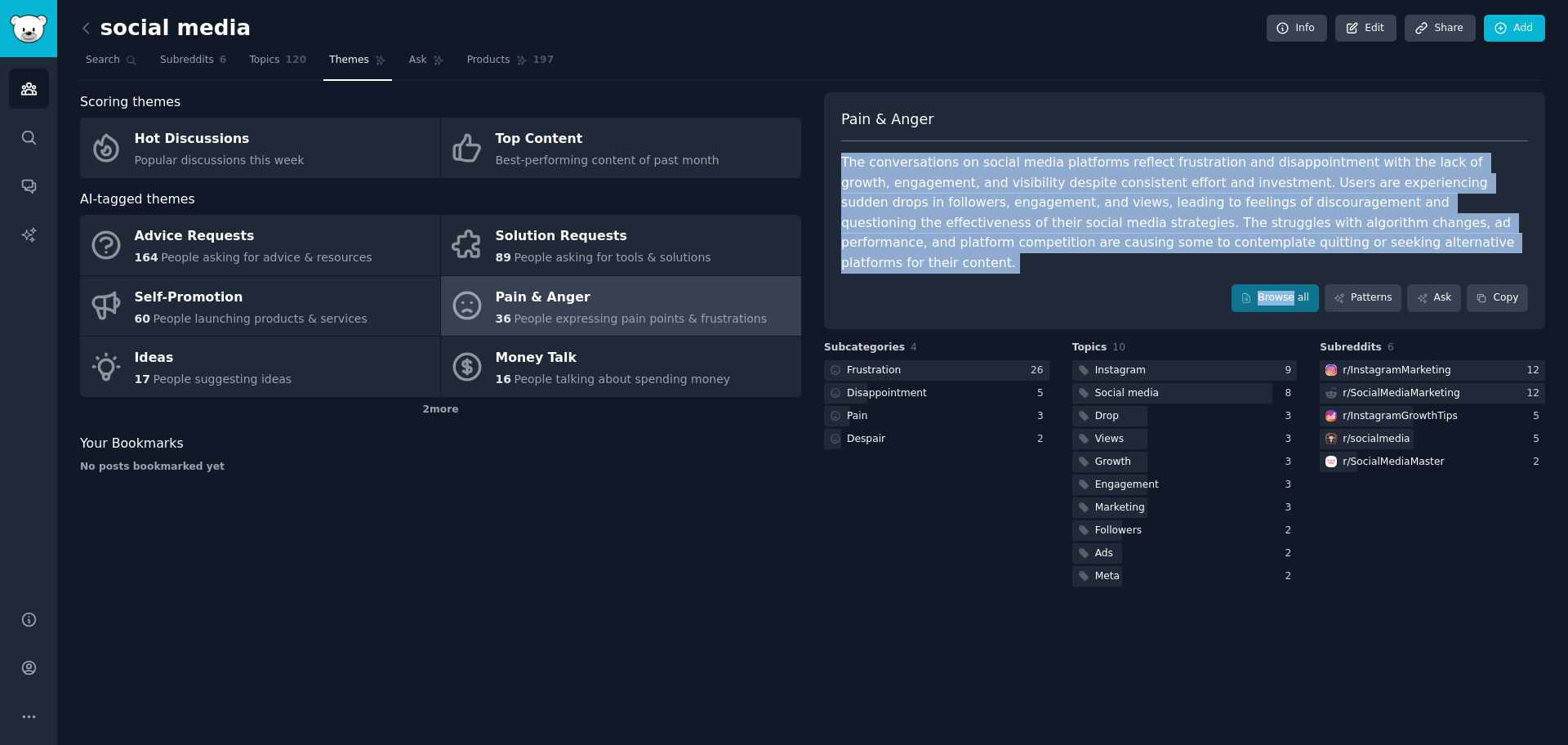
click at [1154, 253] on div "Pain & Anger The conversations on social media platforms reflect frustration an…" at bounding box center [1184, 210] width 721 height 237
drag, startPoint x: 1154, startPoint y: 253, endPoint x: 854, endPoint y: 166, distance: 312.4
click at [854, 166] on div "Pain & Anger The conversations on social media platforms reflect frustration an…" at bounding box center [1184, 210] width 721 height 237
click at [854, 166] on div "The conversations on social media platforms reflect frustration and disappointm…" at bounding box center [1184, 212] width 687 height 120
drag, startPoint x: 878, startPoint y: 171, endPoint x: 1146, endPoint y: 259, distance: 282.1
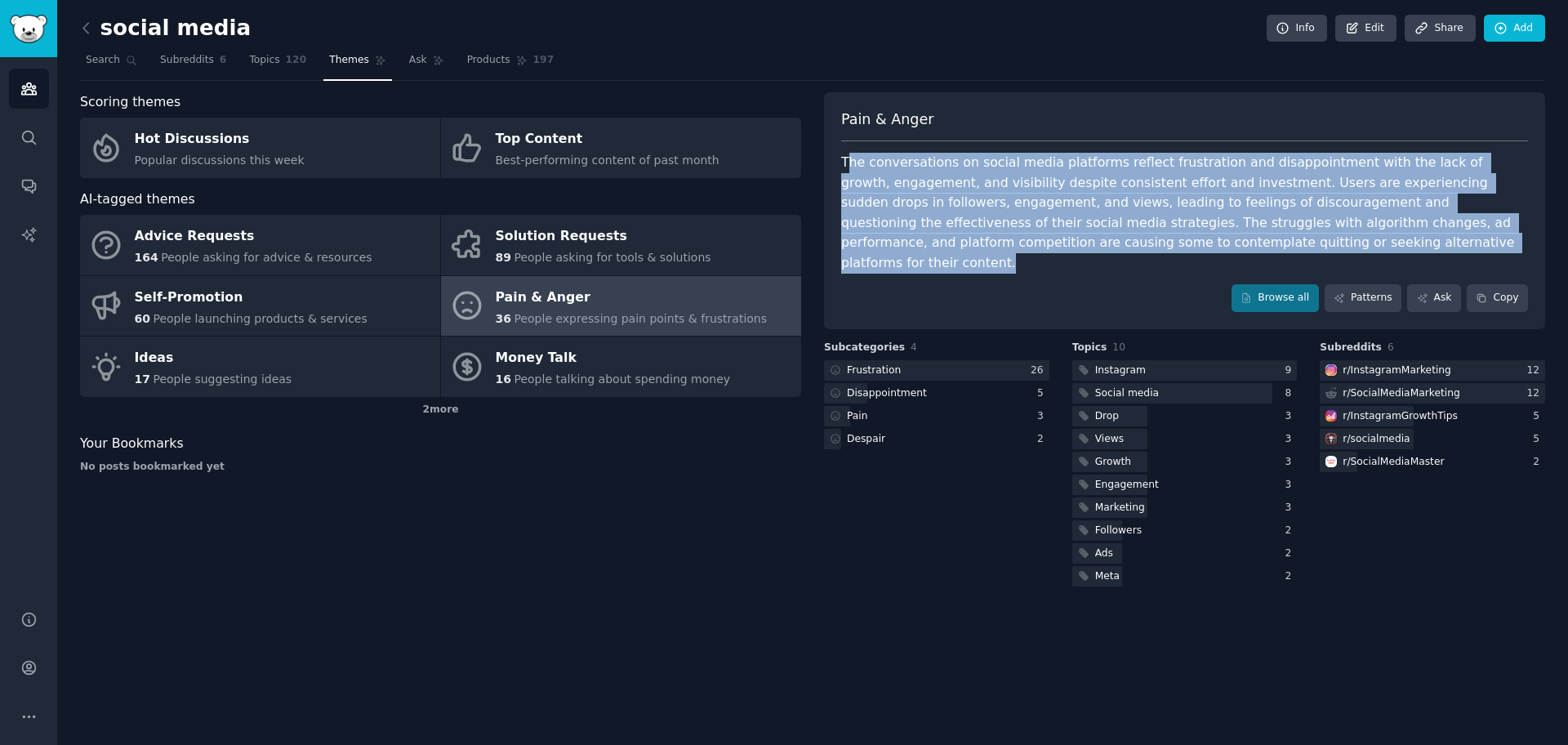
click at [1146, 259] on div "Pain & Anger The conversations on social media platforms reflect frustration an…" at bounding box center [1184, 210] width 721 height 237
drag, startPoint x: 1154, startPoint y: 252, endPoint x: 846, endPoint y: 144, distance: 326.4
click at [846, 144] on div "Pain & Anger The conversations on social media platforms reflect frustration an…" at bounding box center [1184, 210] width 721 height 237
click at [846, 145] on div "Pain & Anger The conversations on social media platforms reflect frustration an…" at bounding box center [1184, 210] width 721 height 237
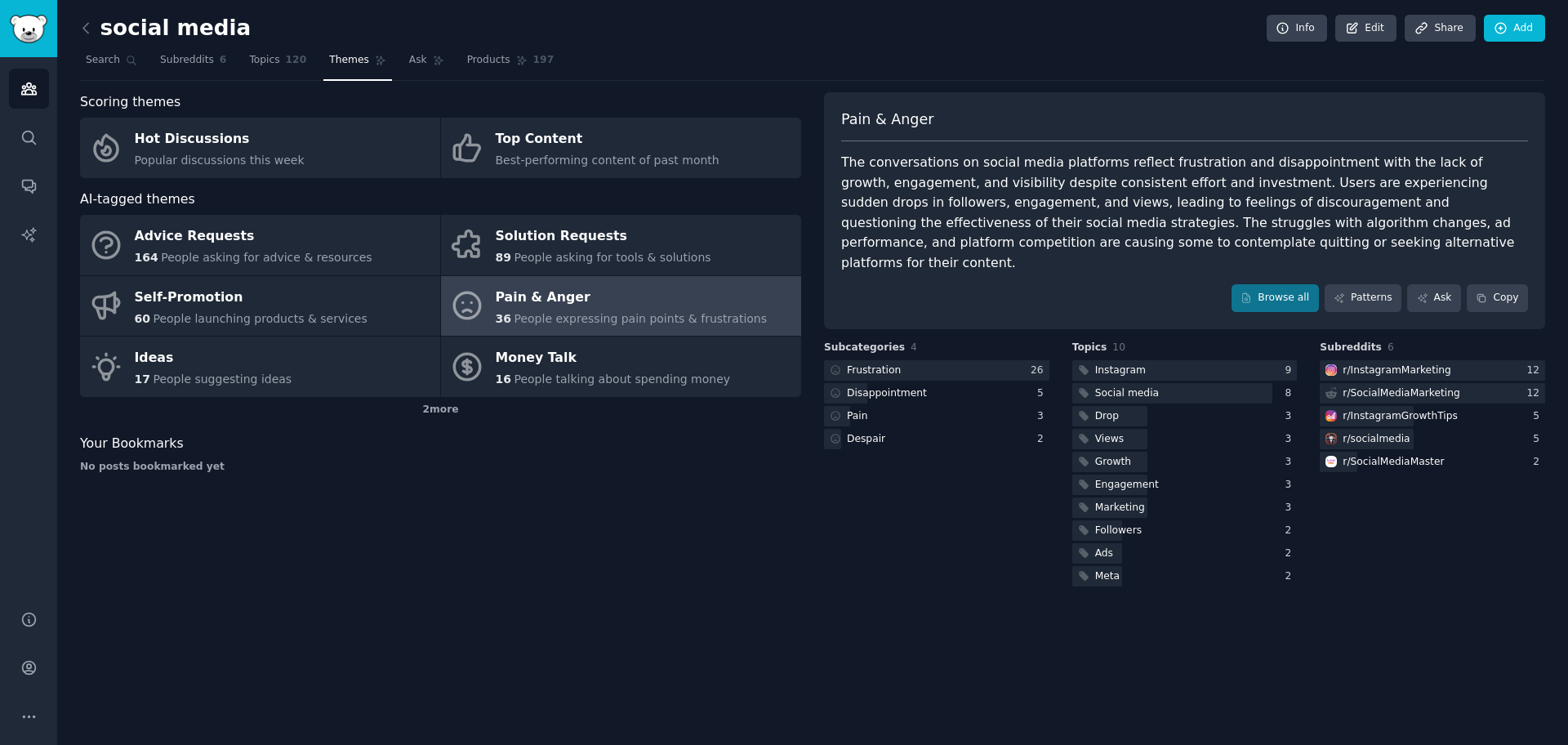
click at [90, 9] on div "social media Info Edit Share Add Search Subreddits 6 Topics 120 Themes Ask Prod…" at bounding box center [812, 372] width 1511 height 745
click at [87, 25] on icon at bounding box center [86, 28] width 17 height 17
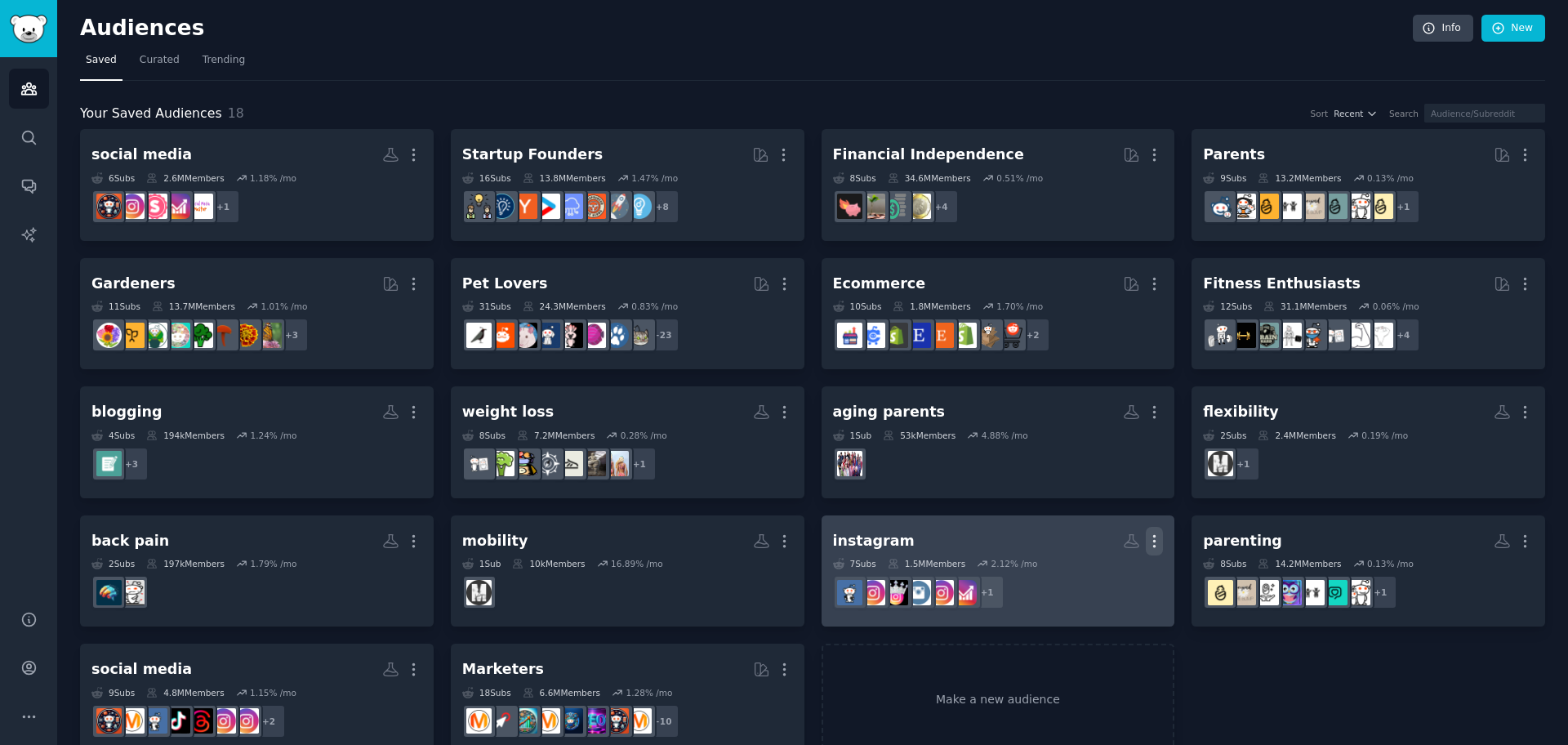
click at [1153, 536] on icon "button" at bounding box center [1154, 540] width 17 height 17
click at [1102, 579] on p "Delete" at bounding box center [1110, 575] width 37 height 17
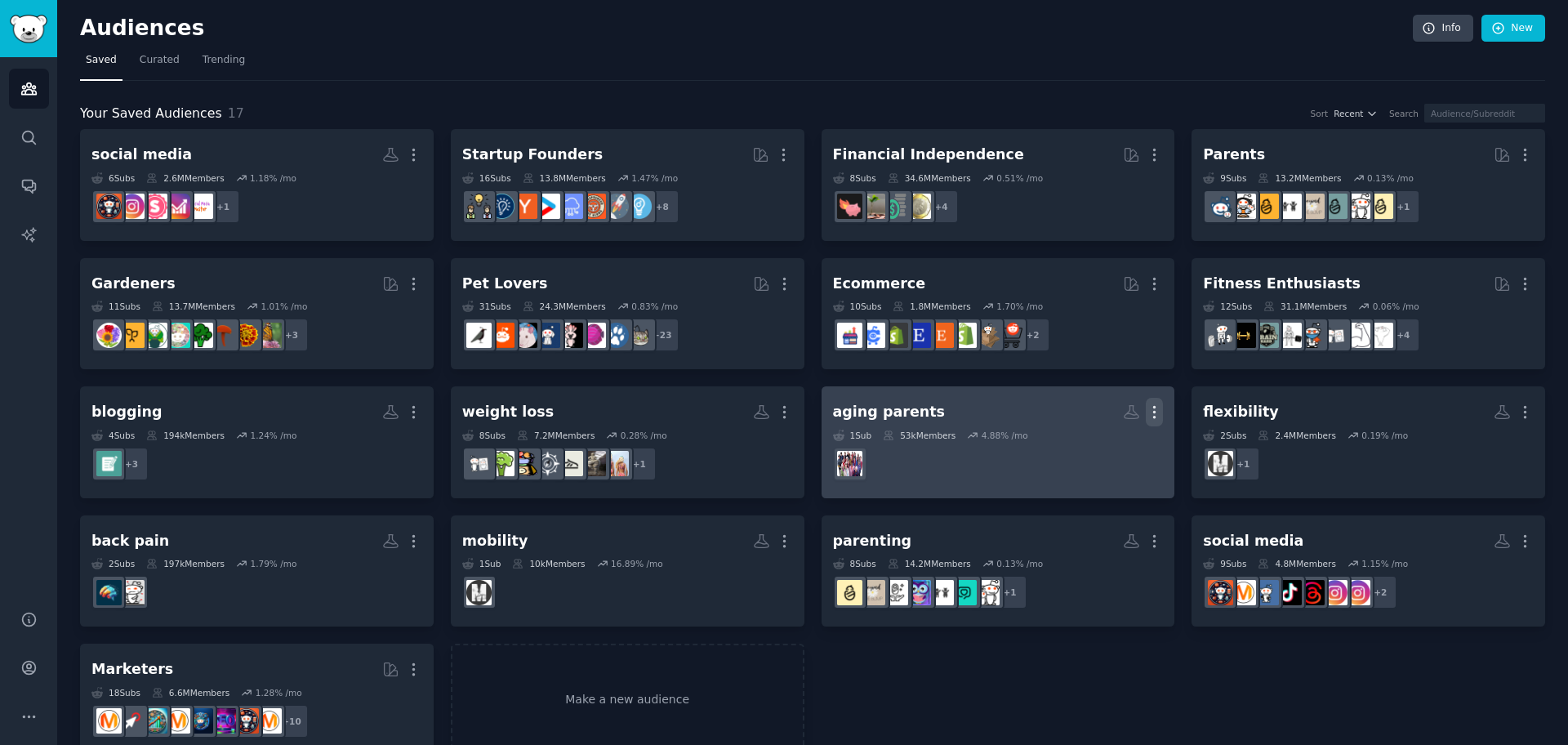
click at [1156, 404] on icon "button" at bounding box center [1154, 412] width 17 height 17
click at [1097, 439] on p "Delete" at bounding box center [1110, 446] width 37 height 17
